Goal: Task Accomplishment & Management: Use online tool/utility

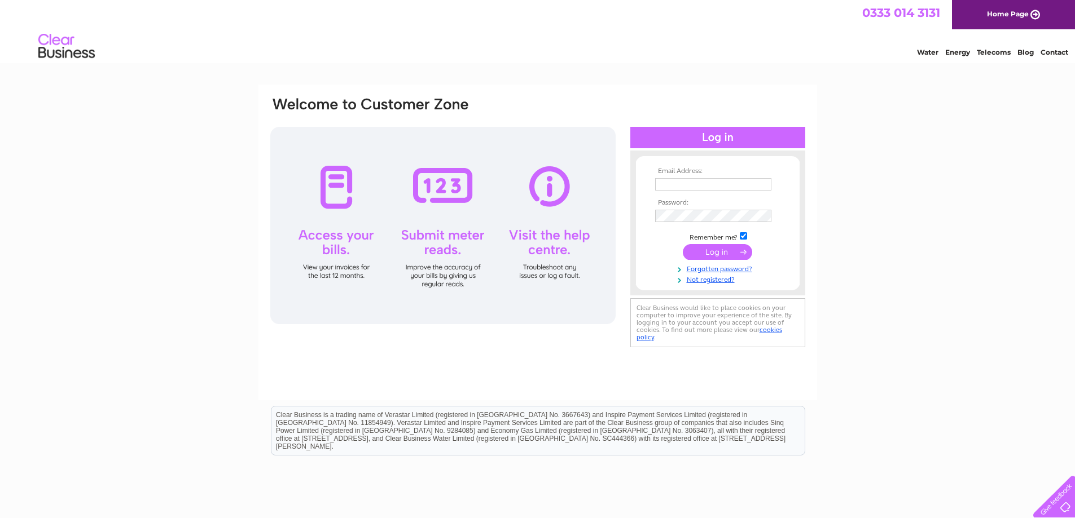
type input "cashroom@smithandgrant.com"
click at [709, 250] on input "submit" at bounding box center [717, 252] width 69 height 16
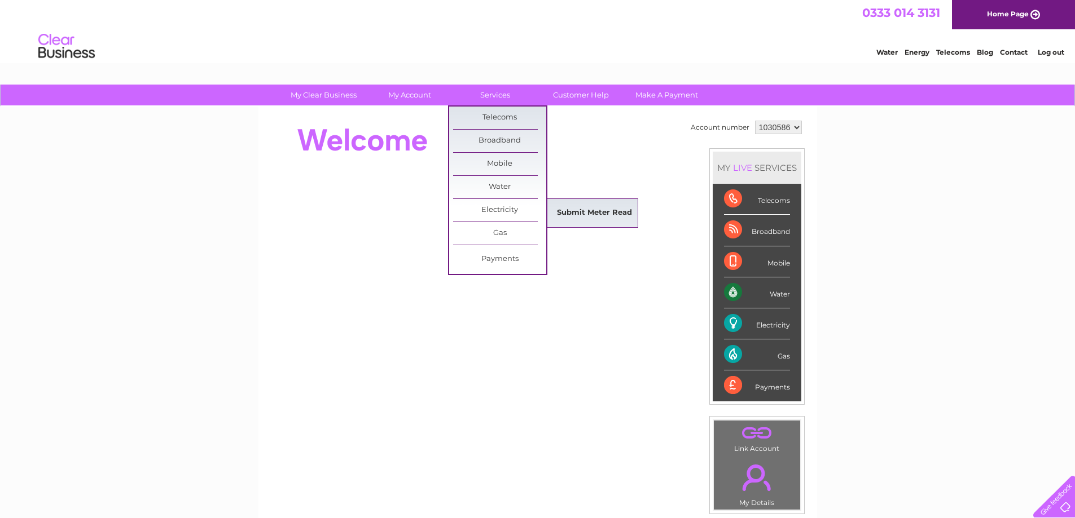
click at [565, 207] on link "Submit Meter Read" at bounding box center [594, 213] width 93 height 23
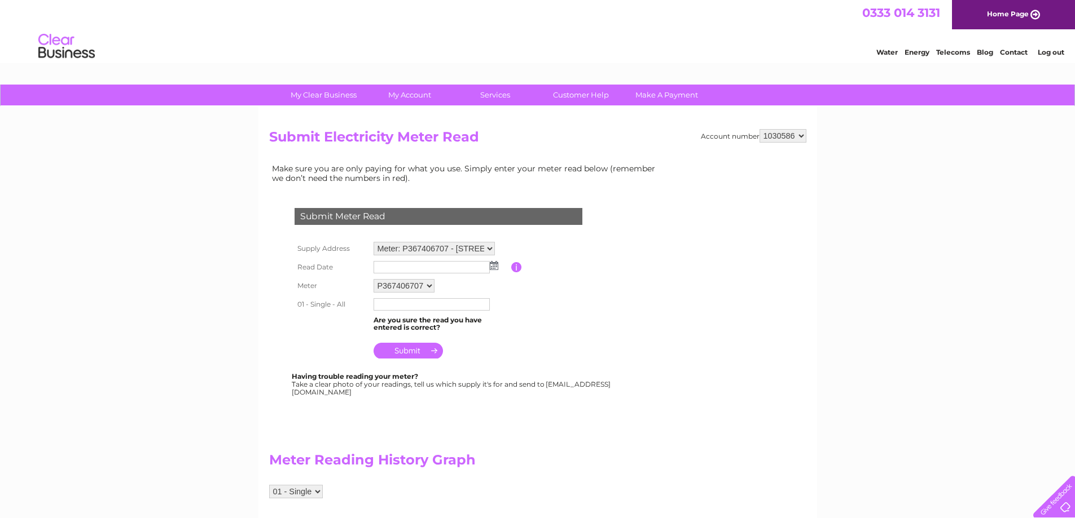
click at [494, 266] on img at bounding box center [494, 265] width 8 height 9
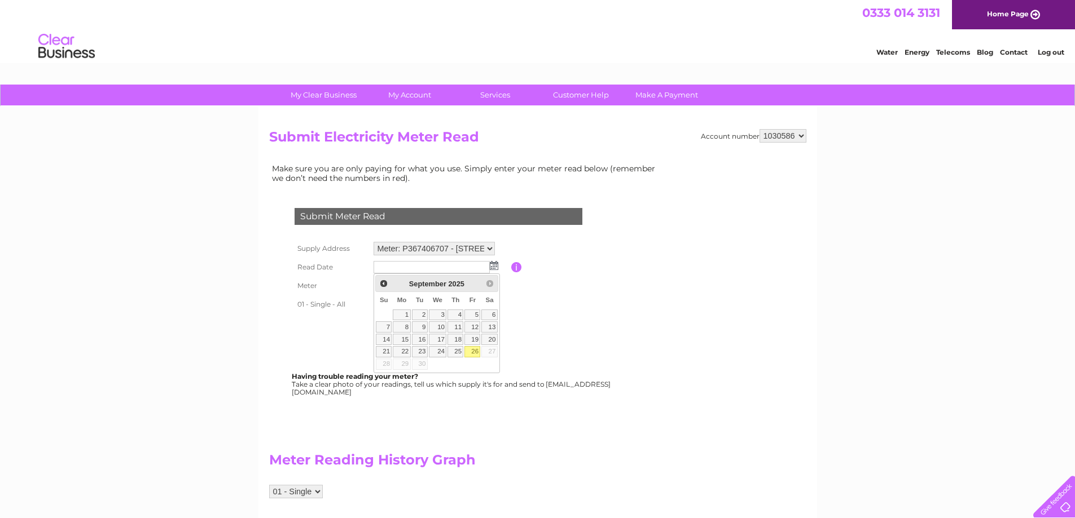
click at [475, 350] on link "26" at bounding box center [472, 351] width 16 height 11
type input "2025/09/26"
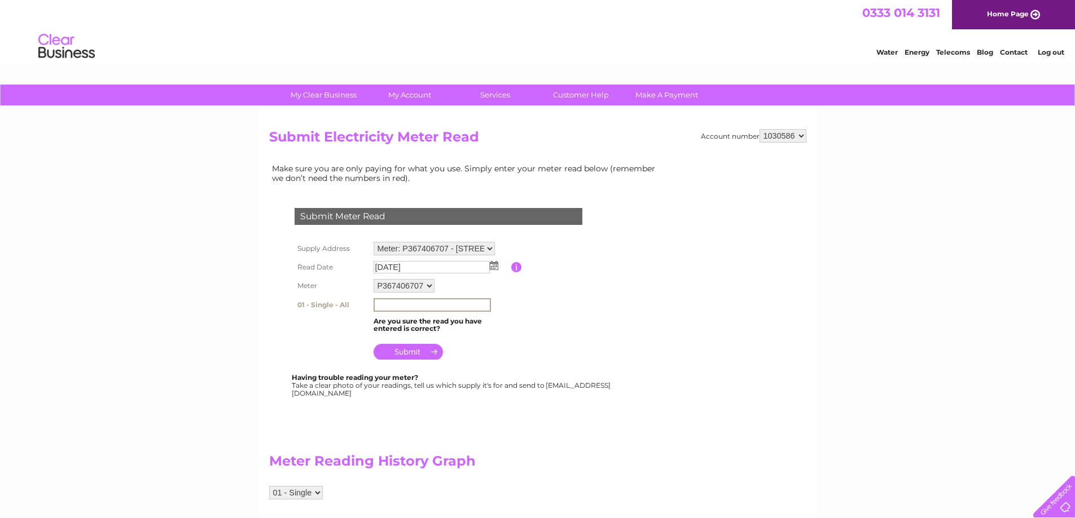
click at [410, 305] on input "text" at bounding box center [431, 305] width 117 height 14
type input "36839"
click at [409, 352] on input "submit" at bounding box center [407, 352] width 69 height 16
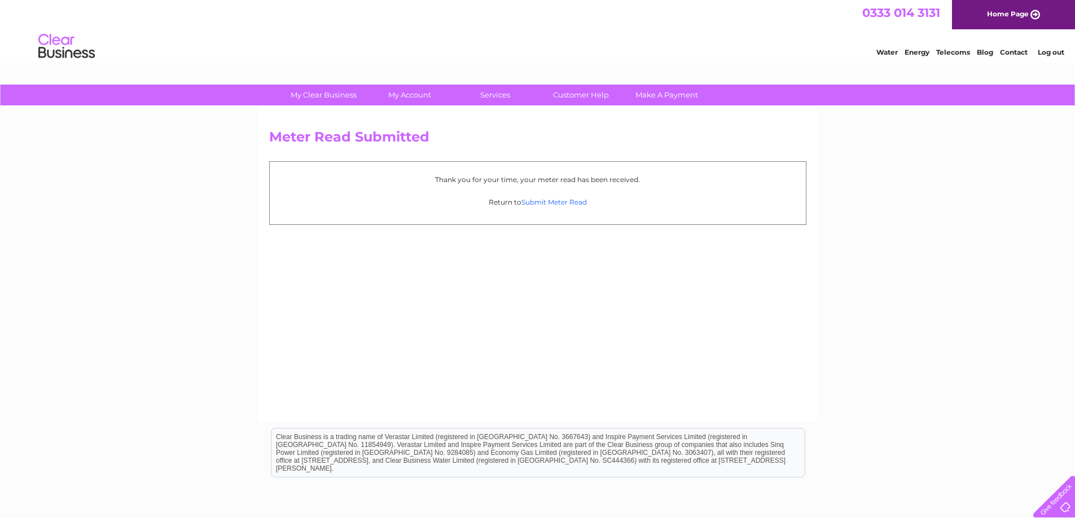
click at [544, 200] on link "Submit Meter Read" at bounding box center [553, 202] width 65 height 8
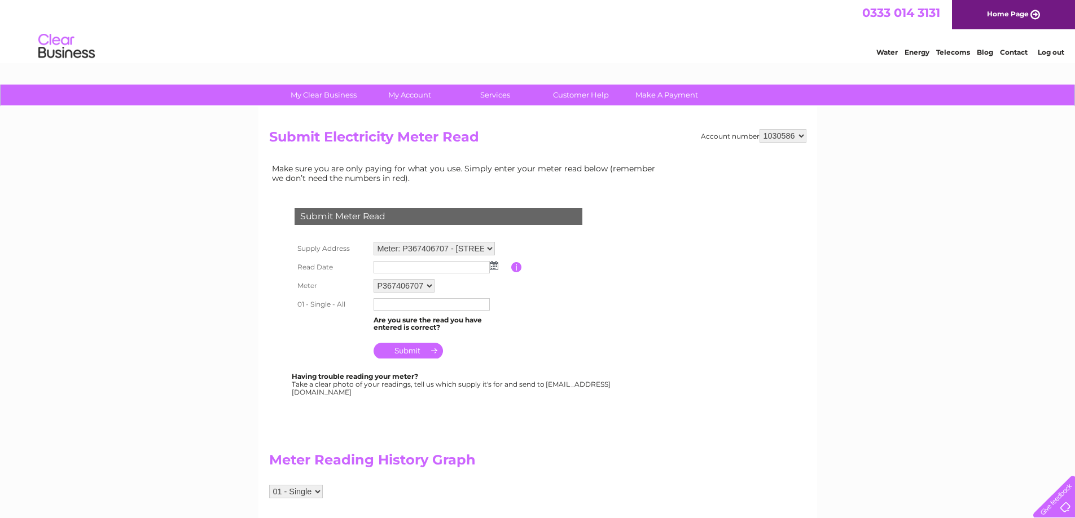
click at [490, 246] on select "Meter: P367406707 - High Street, Leven, Fife, KY8 4NF Meter: 3310P13363 - Rathe…" at bounding box center [433, 249] width 121 height 14
select select "127780"
click at [373, 242] on select "Meter: P367406707 - High Street, Leven, Fife, KY8 4NF Meter: 3310P13363 - Rathe…" at bounding box center [433, 249] width 121 height 15
click at [458, 268] on input "text" at bounding box center [431, 268] width 116 height 12
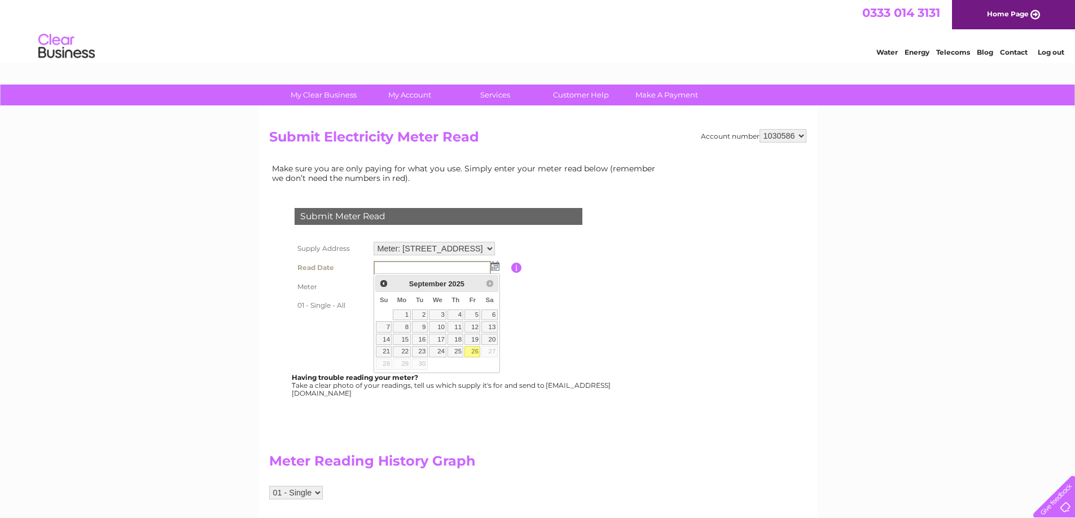
click at [473, 348] on link "26" at bounding box center [472, 351] width 16 height 11
type input "2025/09/26"
click at [411, 299] on input "text" at bounding box center [431, 304] width 116 height 12
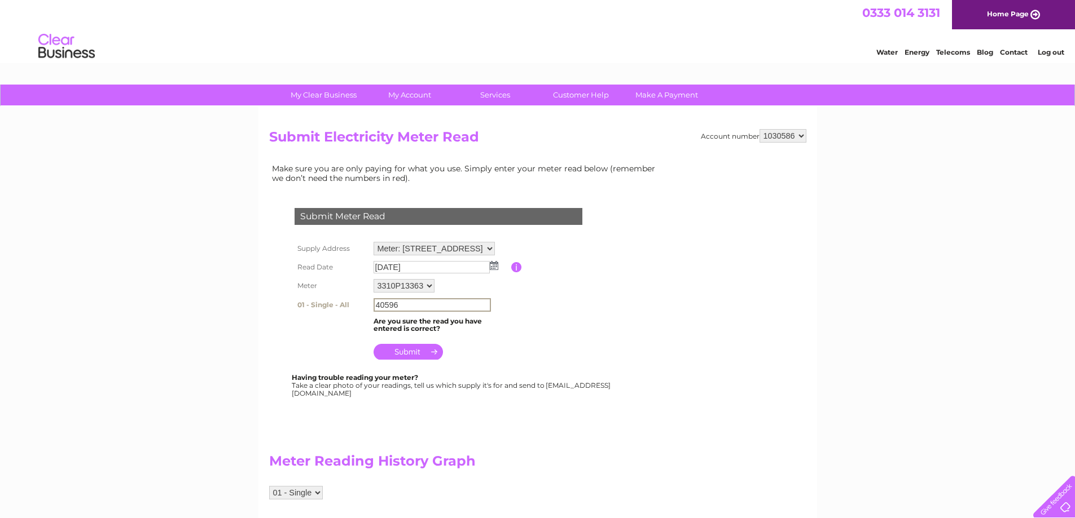
type input "40596"
click at [404, 350] on input "submit" at bounding box center [407, 351] width 69 height 16
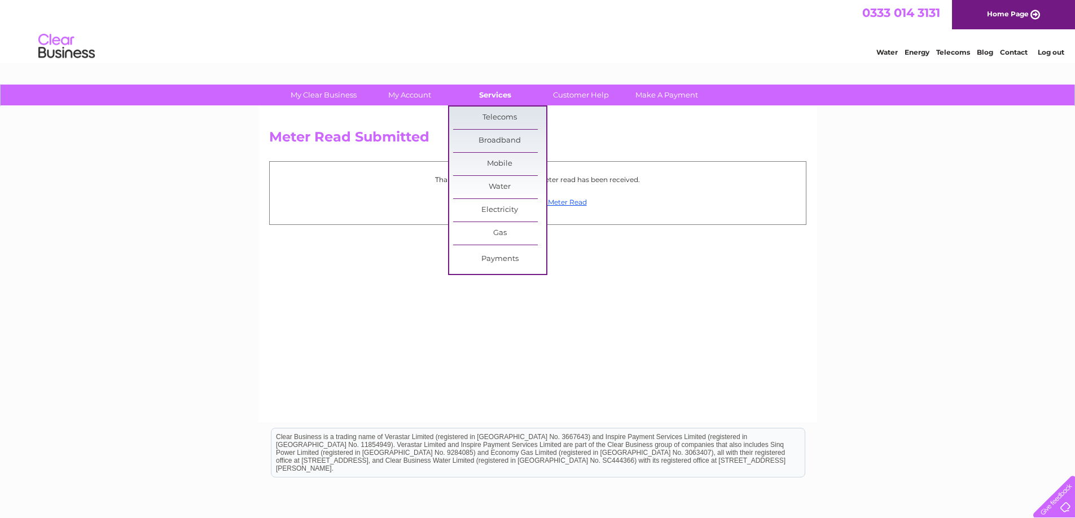
click at [495, 91] on link "Services" at bounding box center [494, 95] width 93 height 21
click at [491, 232] on link "Gas" at bounding box center [499, 233] width 93 height 23
click at [587, 234] on link "Submit Meter Read" at bounding box center [594, 236] width 93 height 23
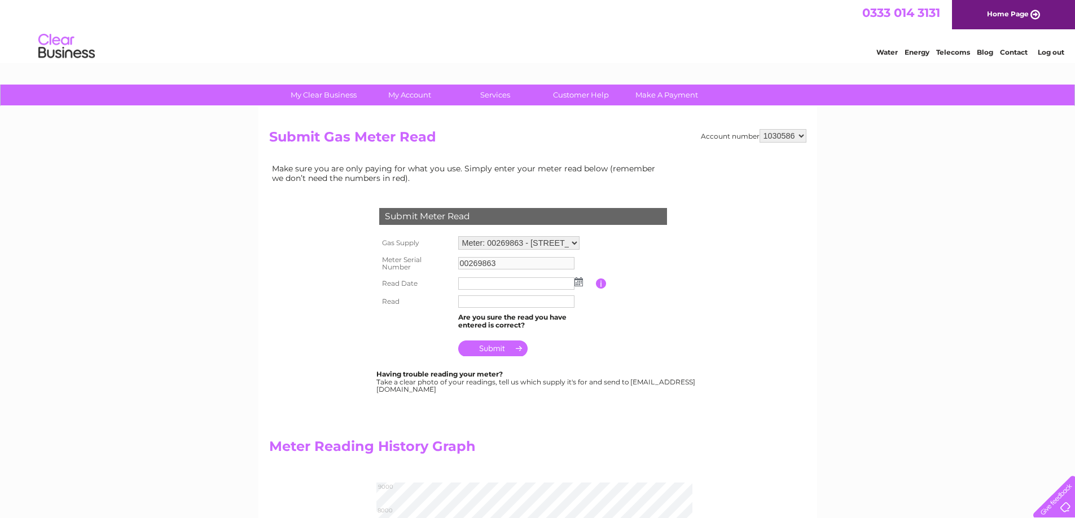
click at [575, 281] on img at bounding box center [578, 282] width 8 height 9
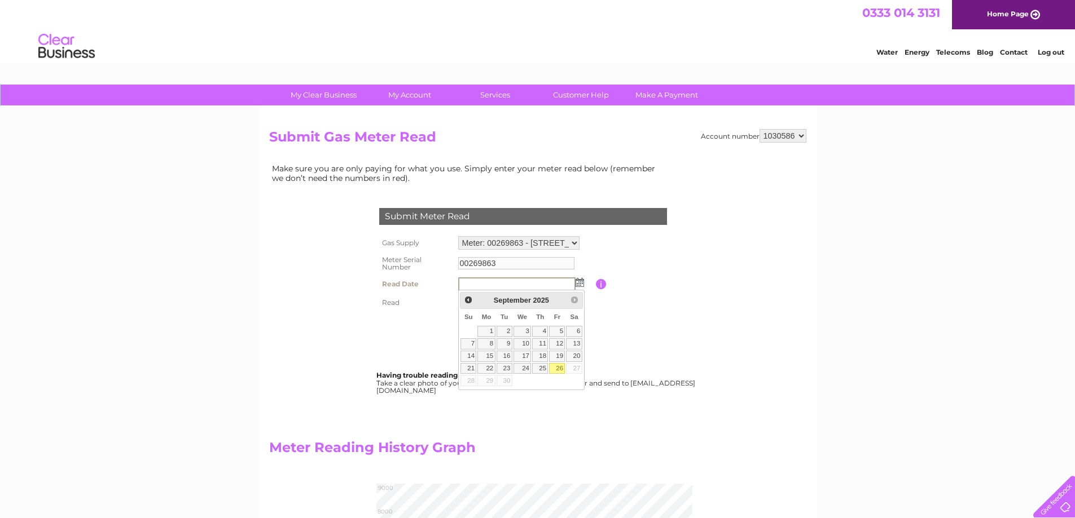
click at [557, 366] on link "26" at bounding box center [557, 368] width 16 height 11
type input "2025/09/26"
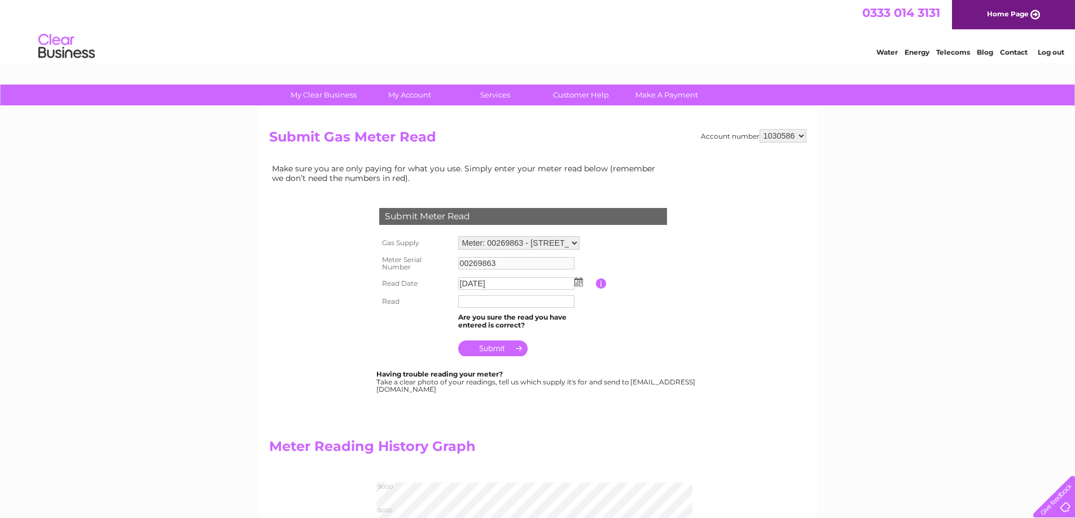
click at [483, 301] on input "text" at bounding box center [516, 302] width 116 height 12
type input "8038"
click at [484, 351] on input "submit" at bounding box center [492, 349] width 69 height 16
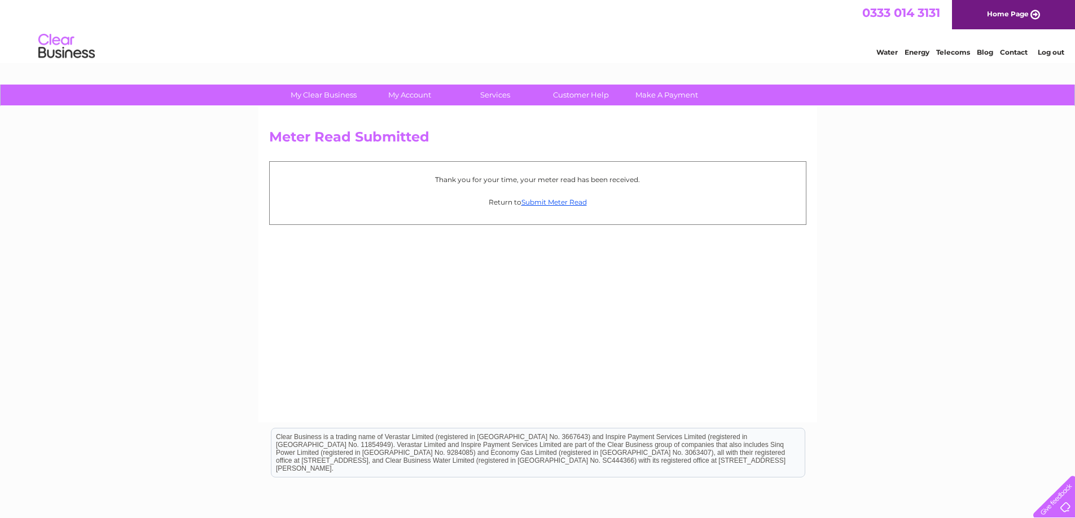
drag, startPoint x: 1055, startPoint y: 56, endPoint x: 1049, endPoint y: 59, distance: 6.3
click at [1054, 56] on link "Log out" at bounding box center [1050, 52] width 27 height 8
